Goal: Task Accomplishment & Management: Use online tool/utility

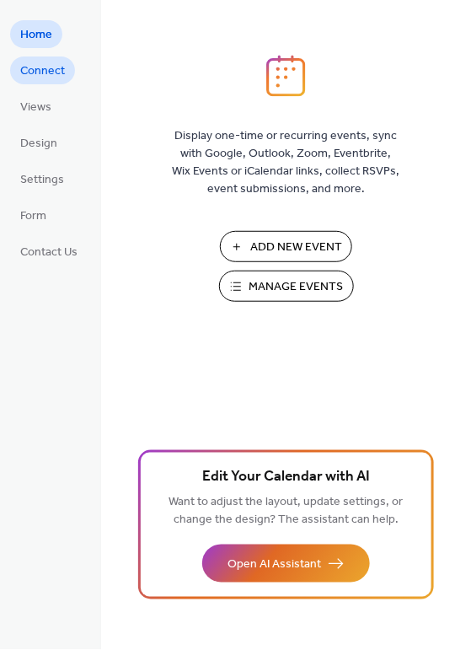
click at [31, 78] on span "Connect" at bounding box center [42, 72] width 45 height 18
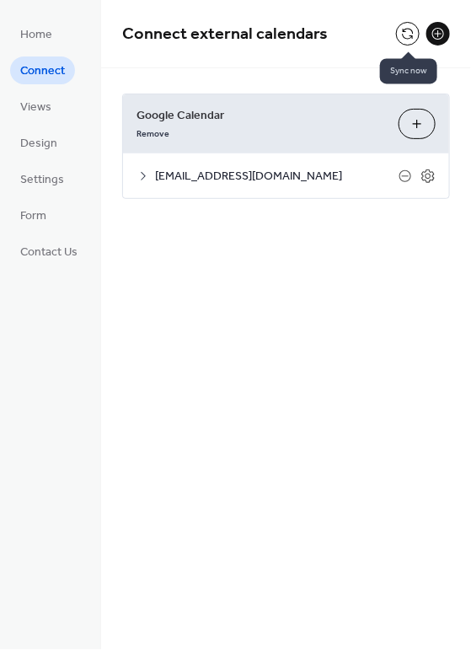
click at [406, 32] on button at bounding box center [408, 34] width 24 height 24
click at [435, 35] on button at bounding box center [439, 34] width 24 height 24
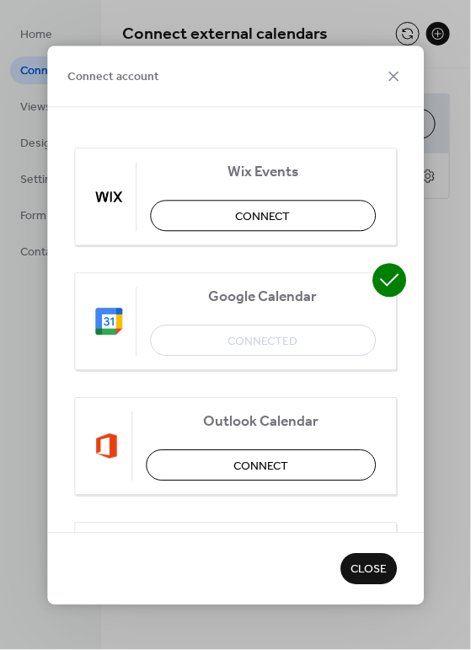
click at [354, 574] on span "Close" at bounding box center [369, 571] width 36 height 18
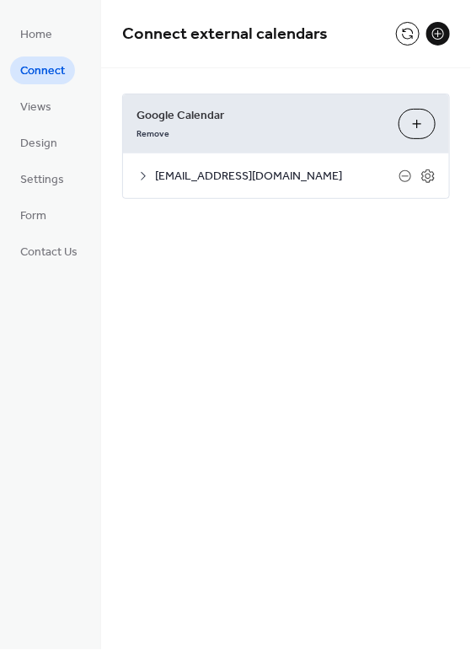
click at [137, 175] on icon at bounding box center [143, 176] width 13 height 13
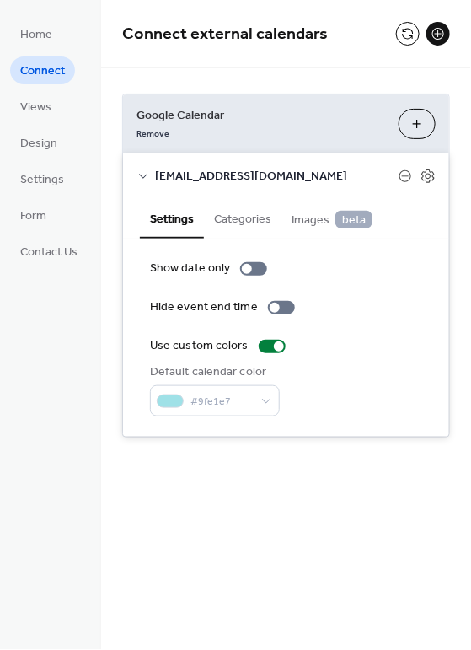
click at [239, 541] on div "Connect external calendars Google Calendar Remove Choose Calendars schoolofvisu…" at bounding box center [286, 325] width 370 height 650
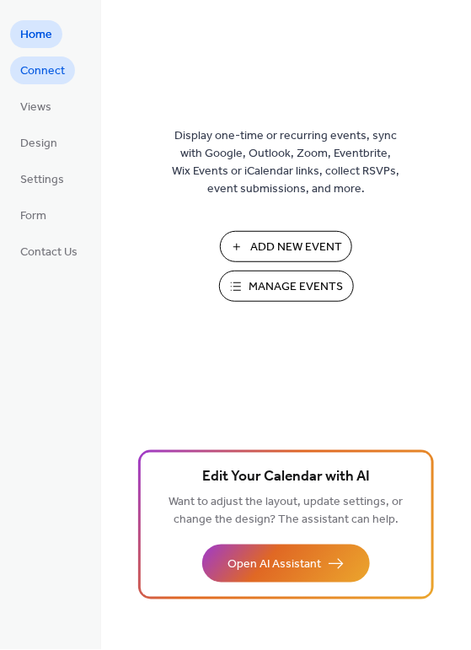
click at [46, 73] on span "Connect" at bounding box center [42, 72] width 45 height 18
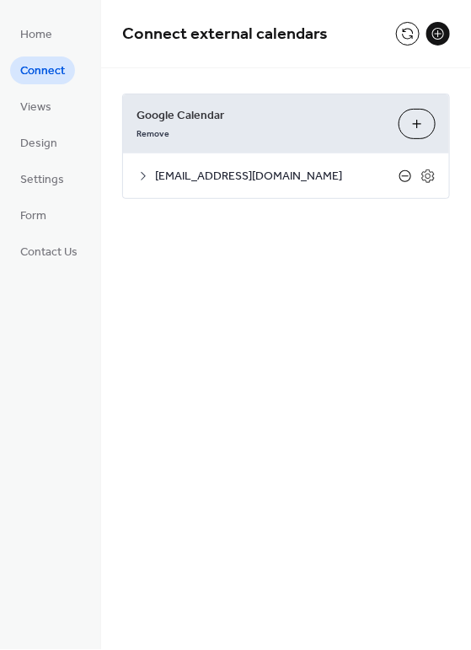
click at [403, 180] on icon at bounding box center [405, 176] width 13 height 13
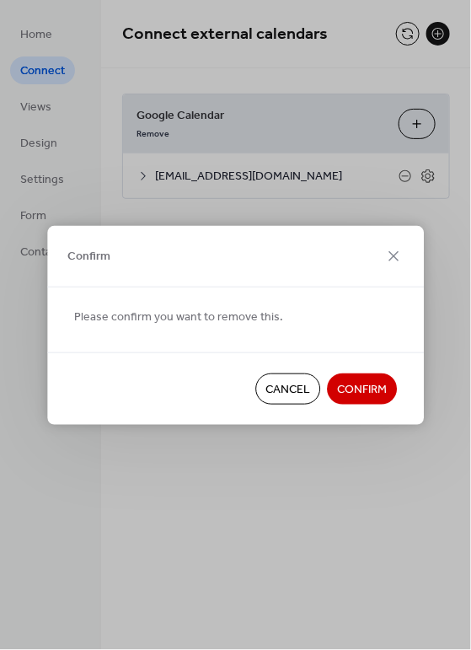
click at [378, 386] on span "Confirm" at bounding box center [362, 390] width 50 height 18
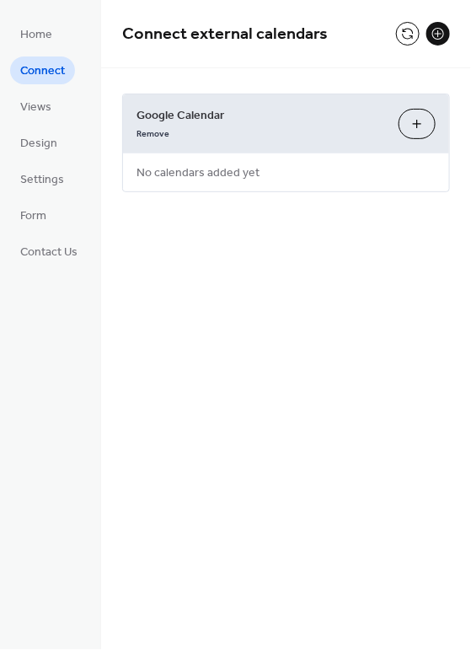
click at [414, 135] on button "Choose Calendars" at bounding box center [417, 124] width 37 height 30
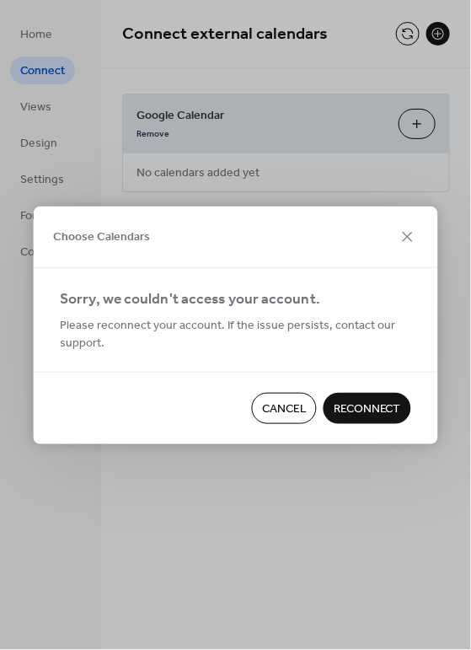
click at [358, 410] on span "Reconnect" at bounding box center [367, 410] width 67 height 18
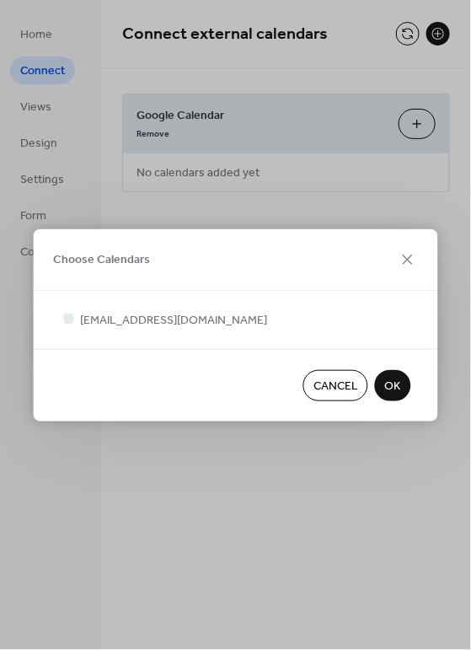
click at [390, 396] on span "OK" at bounding box center [393, 387] width 16 height 18
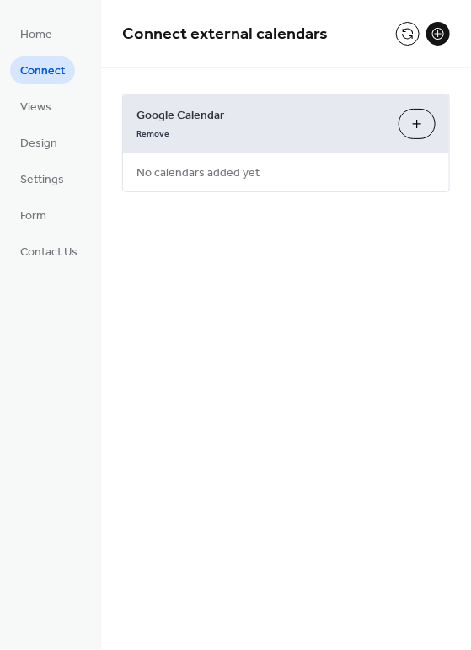
click at [422, 127] on button "Choose Calendars" at bounding box center [417, 124] width 37 height 30
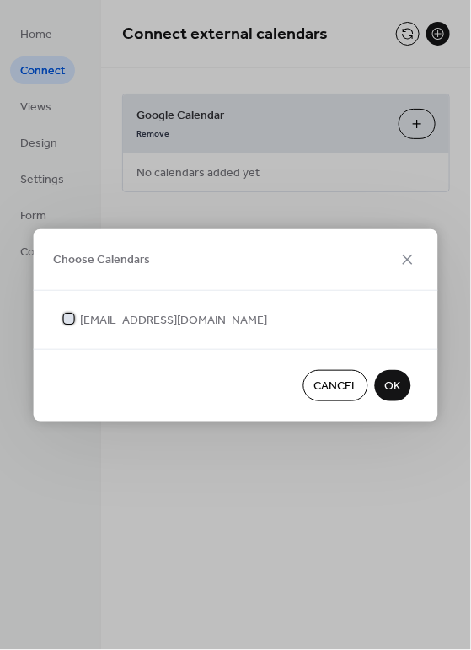
click at [121, 316] on span "schoolofvisualperformingarts@gmail.com" at bounding box center [173, 321] width 187 height 18
click at [392, 388] on span "OK" at bounding box center [393, 387] width 16 height 18
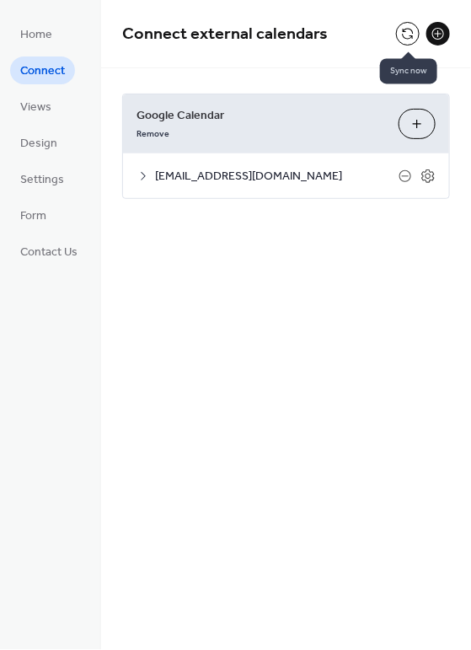
click at [405, 32] on button at bounding box center [408, 34] width 24 height 24
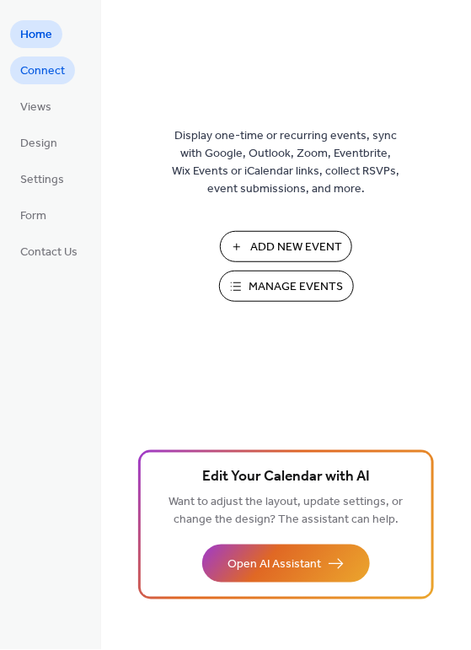
click at [47, 79] on span "Connect" at bounding box center [42, 72] width 45 height 18
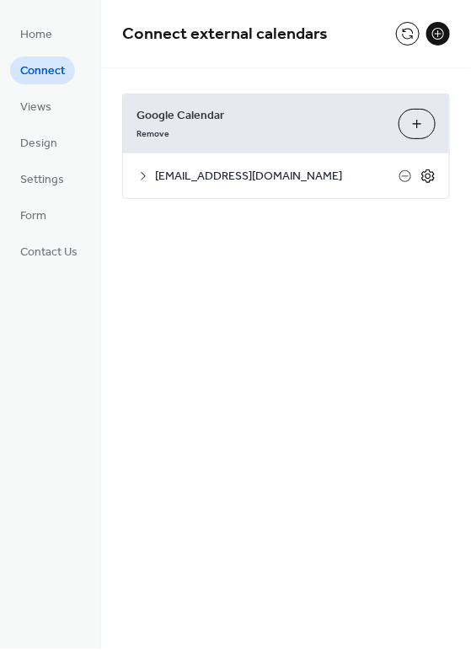
click at [427, 178] on icon at bounding box center [429, 176] width 6 height 6
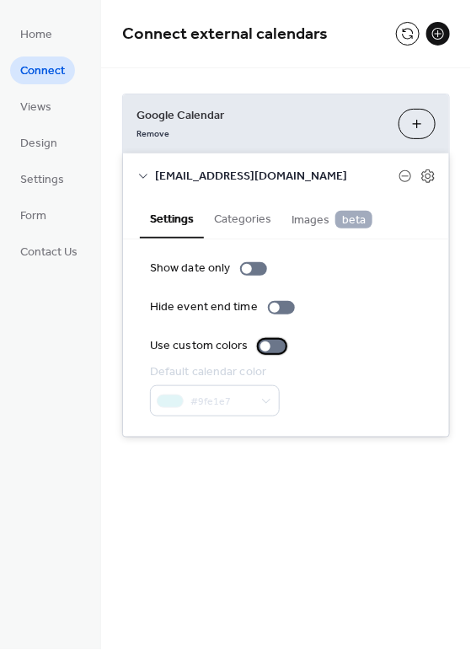
click at [264, 344] on div at bounding box center [266, 347] width 10 height 10
